Goal: Transaction & Acquisition: Subscribe to service/newsletter

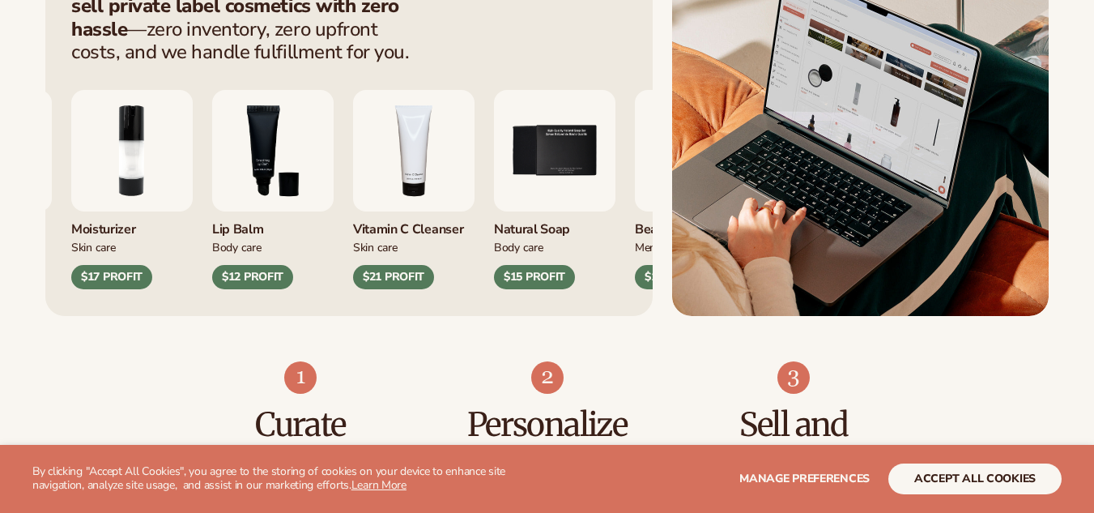
scroll to position [729, 0]
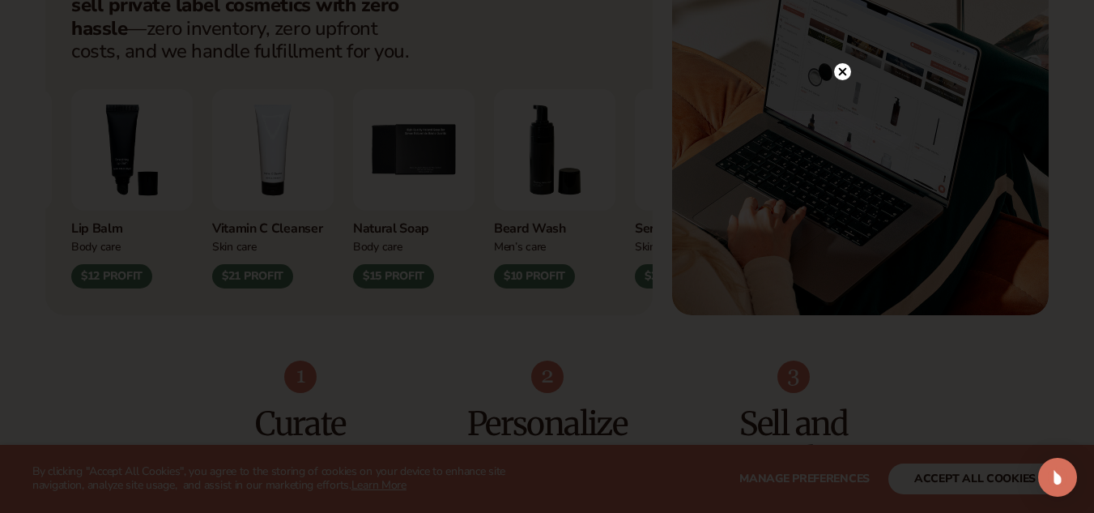
click at [840, 69] on icon at bounding box center [842, 72] width 8 height 8
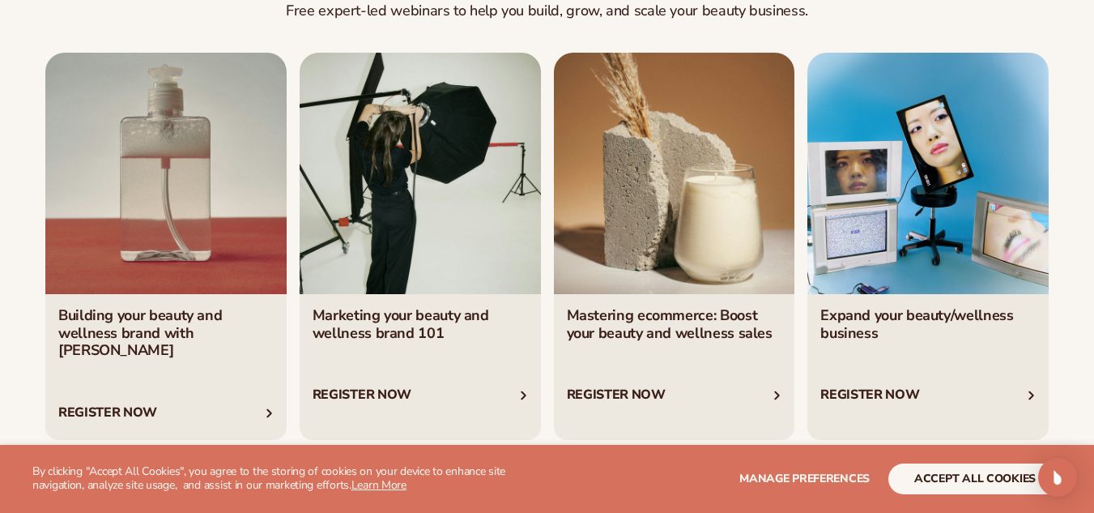
scroll to position [5588, 0]
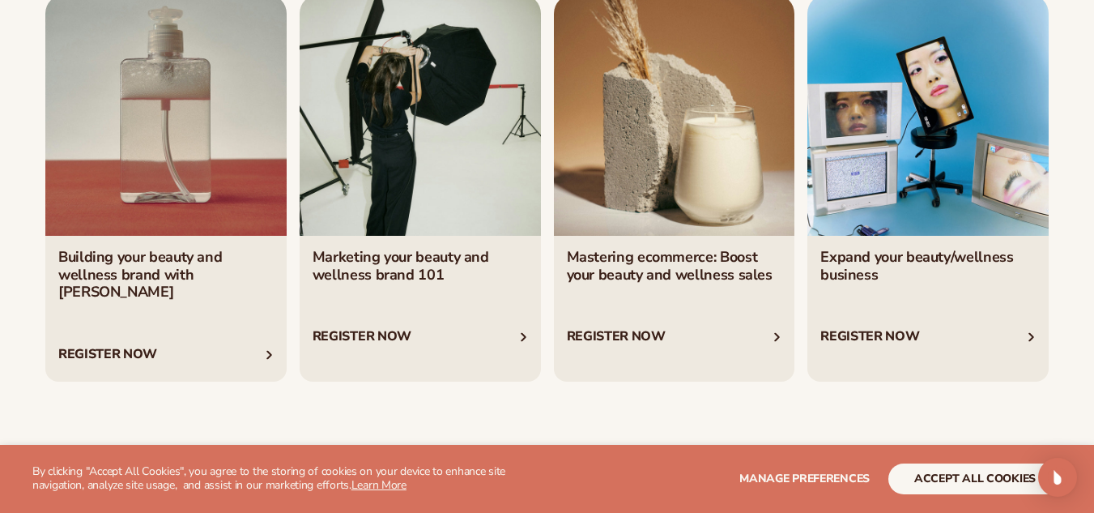
click at [692, 83] on link "3 / 4" at bounding box center [674, 187] width 241 height 387
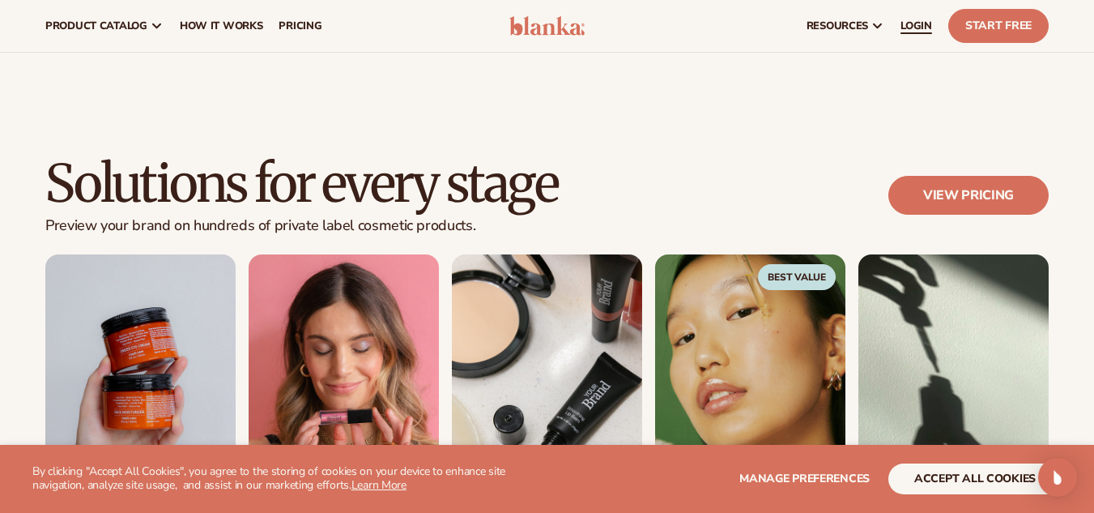
scroll to position [1134, 0]
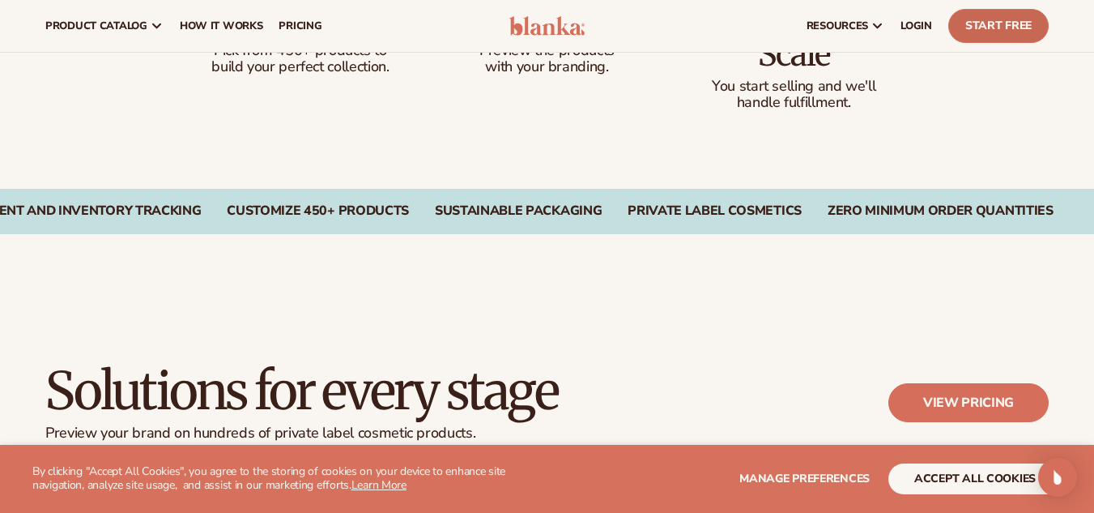
click at [1013, 27] on link "Start Free" at bounding box center [998, 26] width 100 height 34
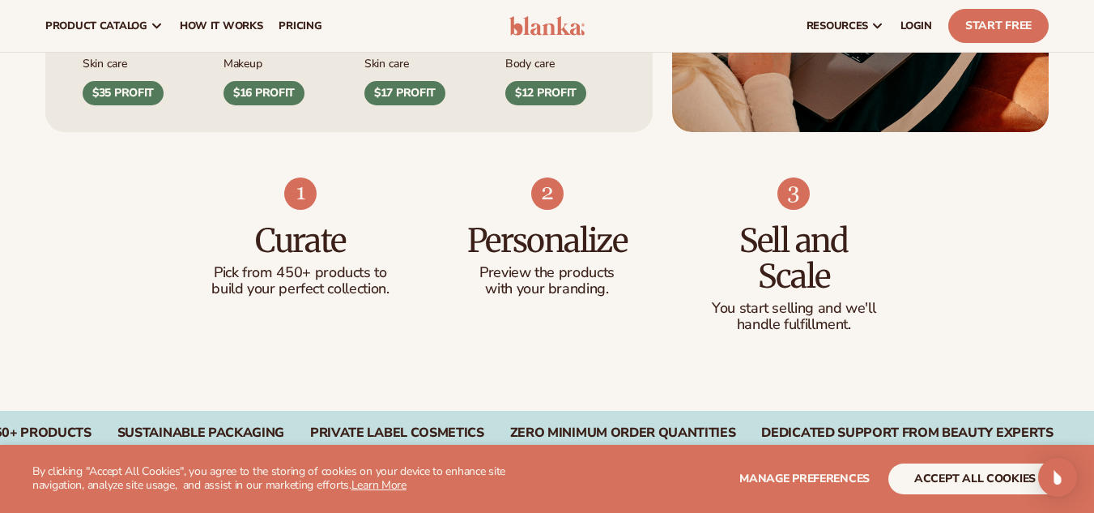
scroll to position [891, 0]
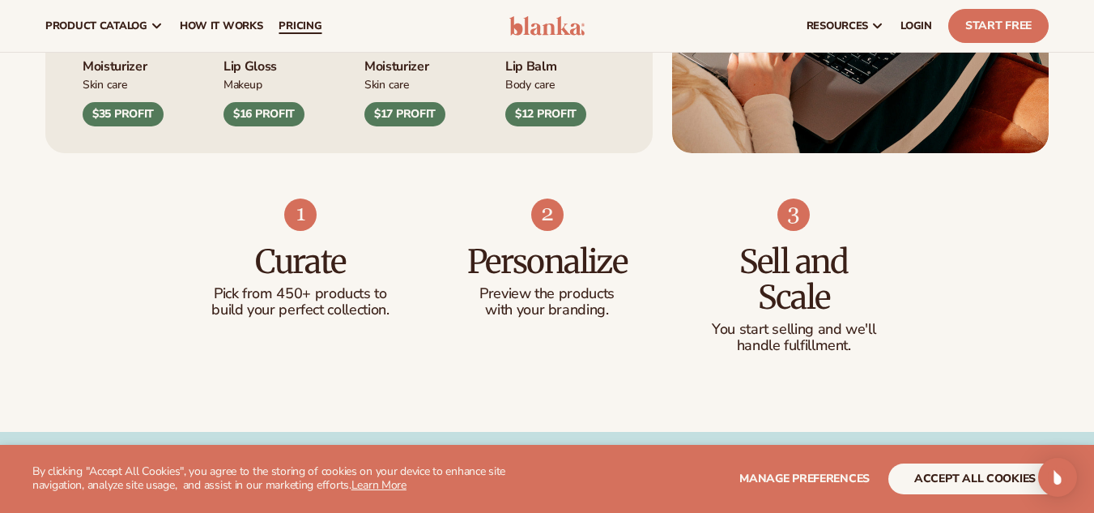
click at [326, 20] on link "pricing" at bounding box center [299, 26] width 59 height 52
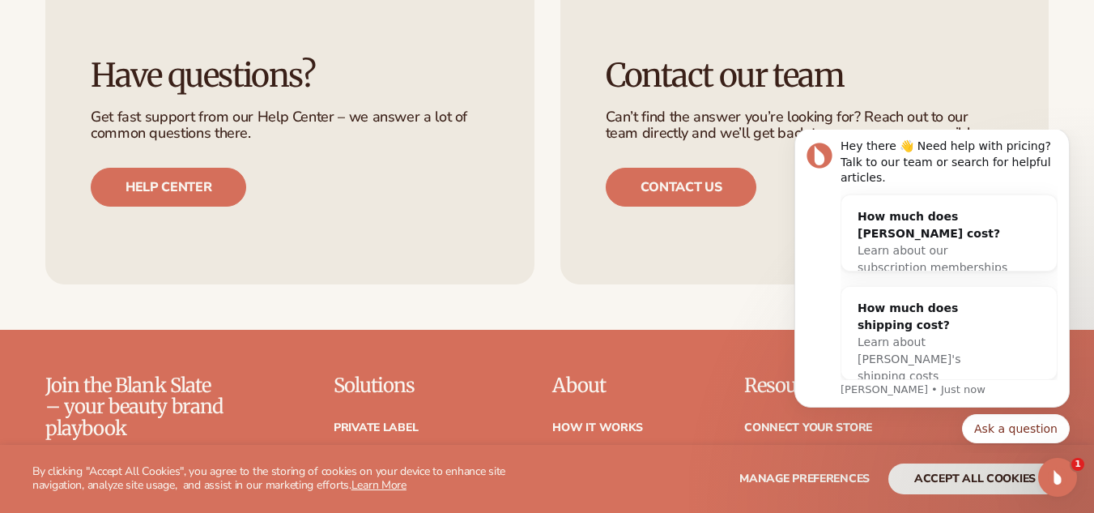
click at [656, 282] on div "Have questions? Get fast support from our Help Center – we answer a lot of comm…" at bounding box center [547, 131] width 1094 height 395
click at [1066, 138] on icon "Dismiss notification" at bounding box center [1065, 133] width 9 height 9
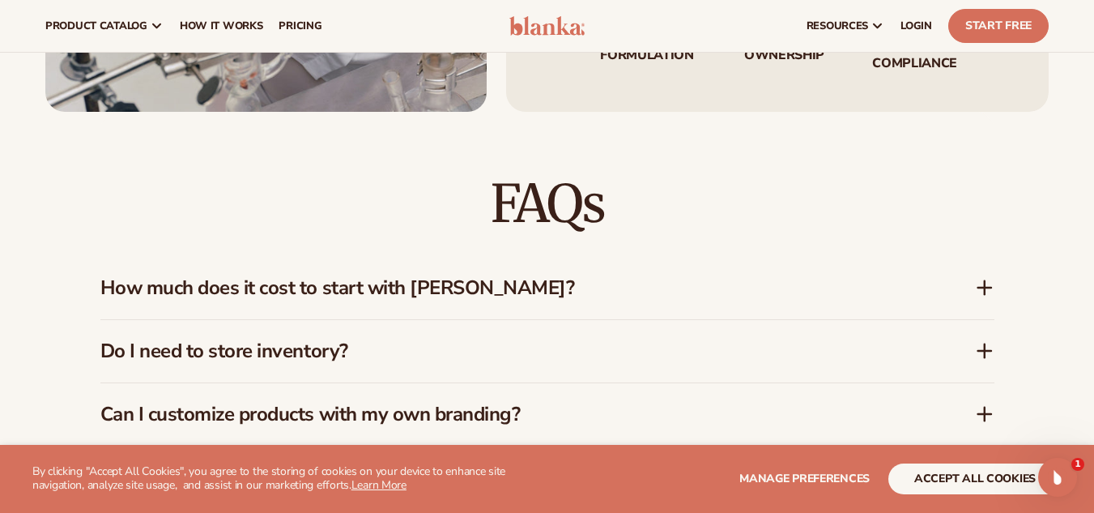
scroll to position [1852, 0]
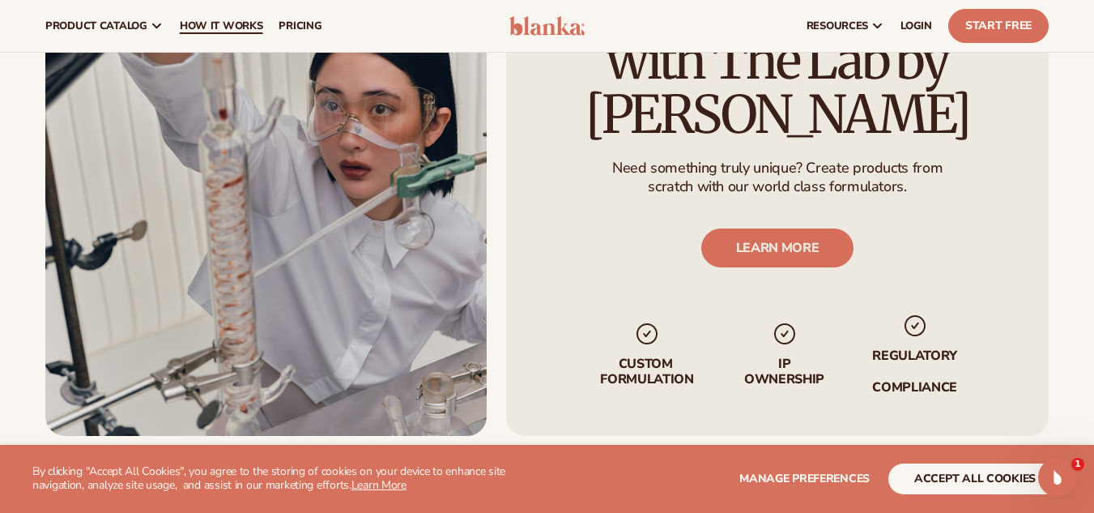
click at [212, 23] on span "How It Works" at bounding box center [221, 25] width 83 height 13
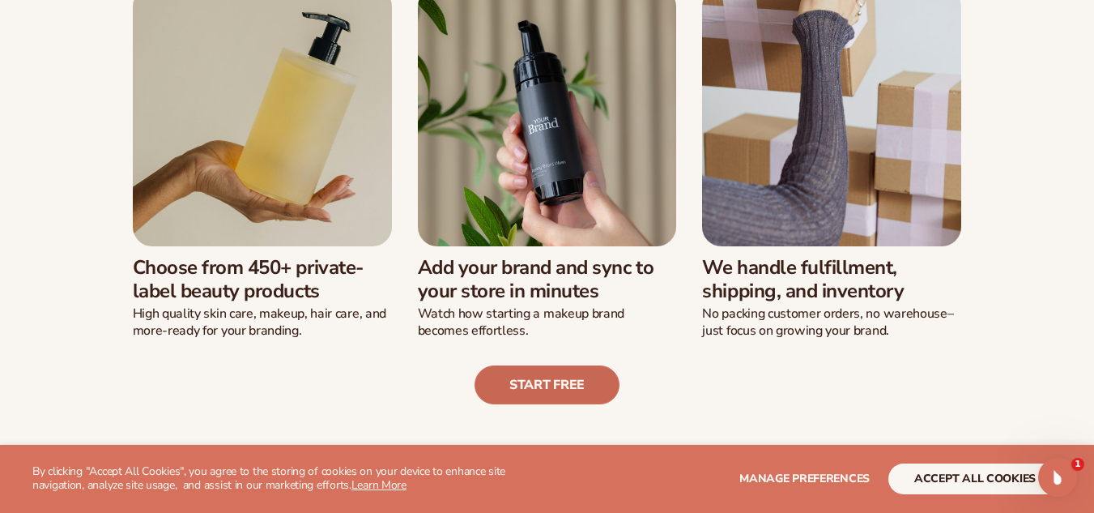
scroll to position [486, 0]
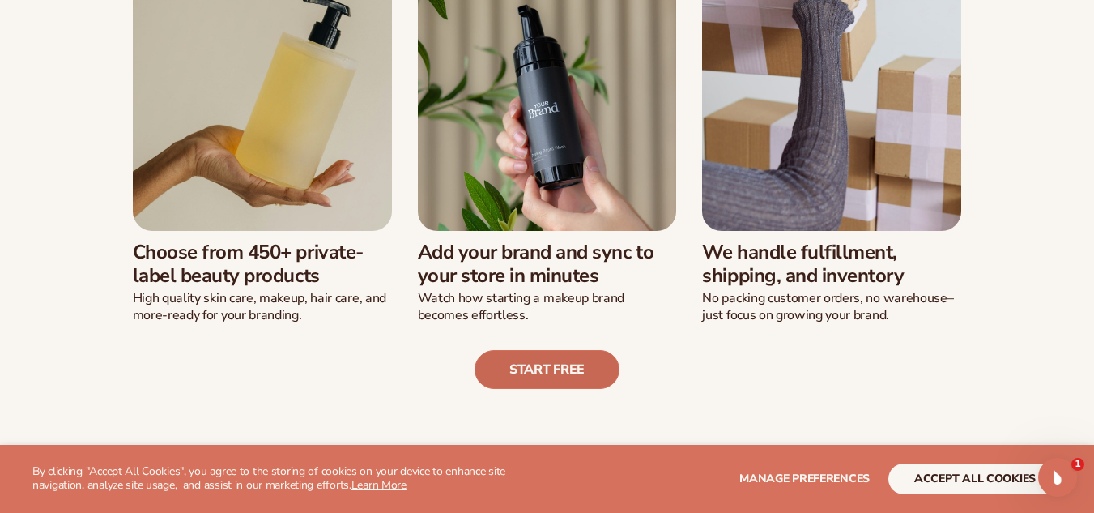
click at [523, 370] on link "Start free" at bounding box center [547, 369] width 145 height 39
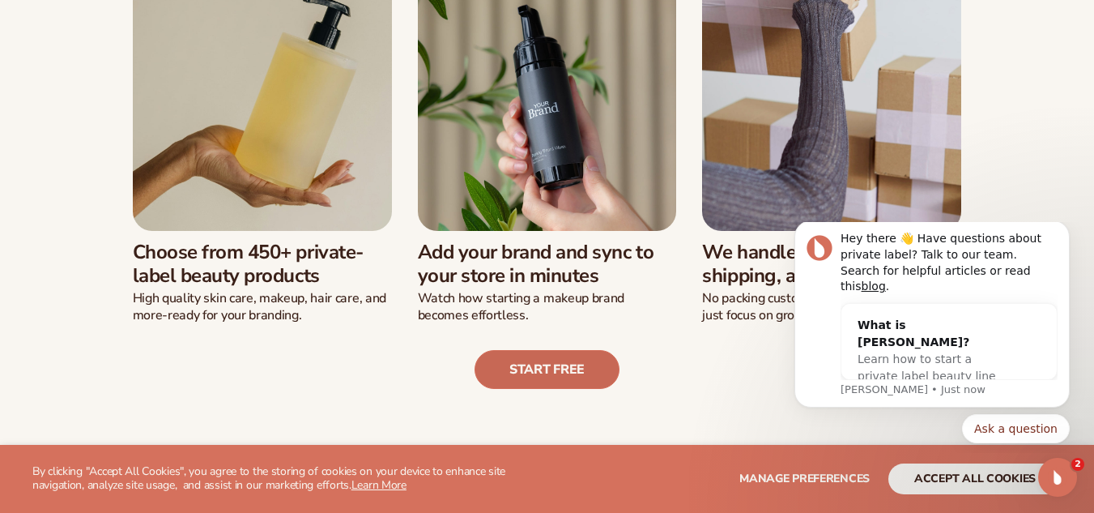
scroll to position [0, 0]
